Goal: Task Accomplishment & Management: Manage account settings

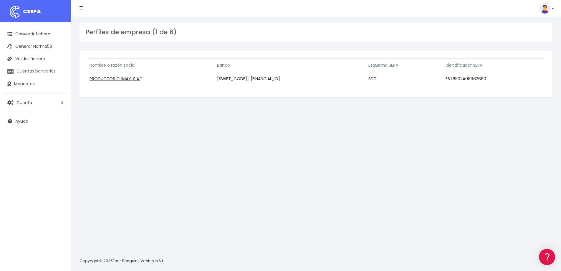
click at [47, 69] on link "Cuentas bancarias" at bounding box center [35, 71] width 65 height 12
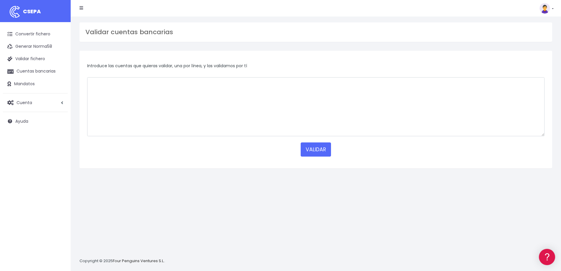
click at [545, 7] on img at bounding box center [545, 8] width 11 height 11
click at [521, 83] on link "Salir" at bounding box center [533, 81] width 41 height 11
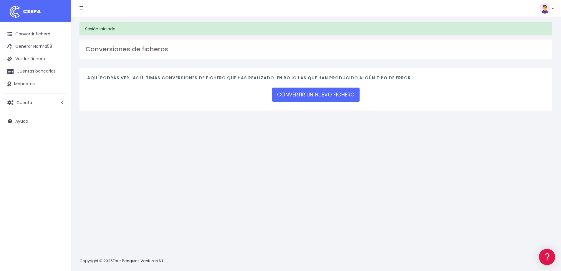
click at [548, 9] on img at bounding box center [545, 8] width 11 height 11
click at [521, 82] on link "Salir" at bounding box center [533, 81] width 41 height 11
